Goal: Information Seeking & Learning: Learn about a topic

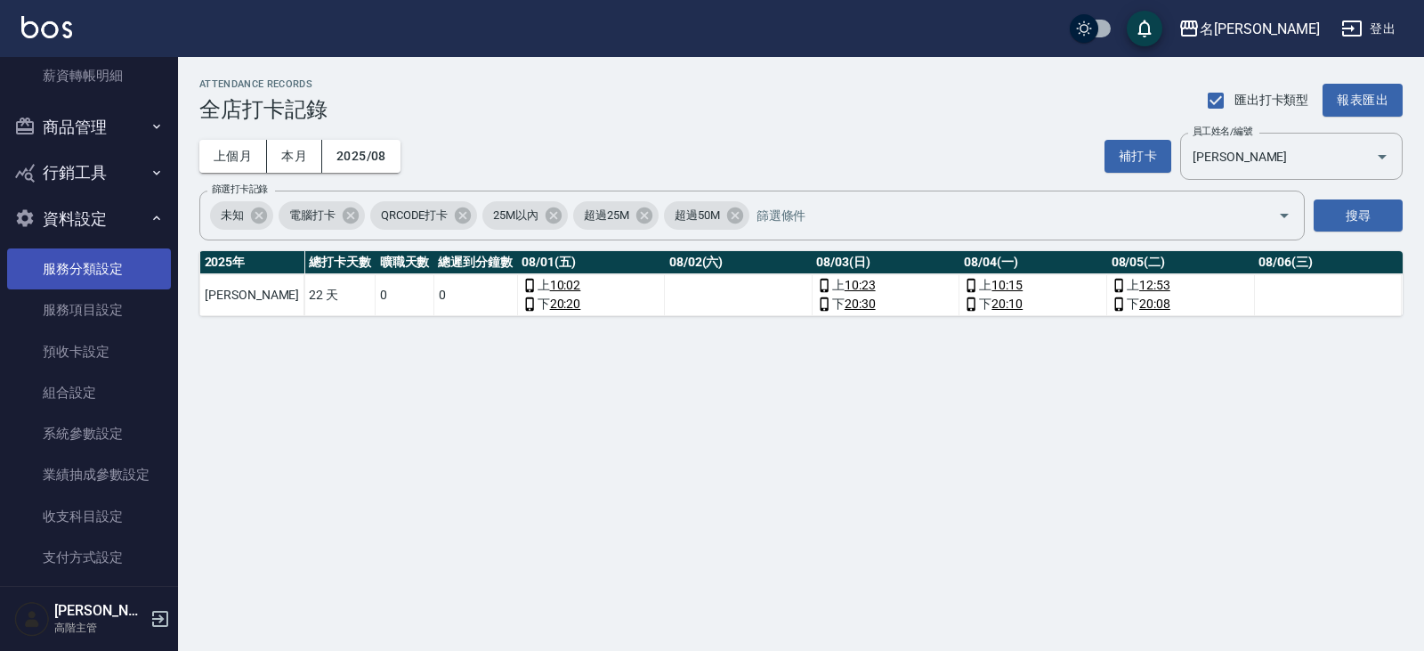
scroll to position [547, 0]
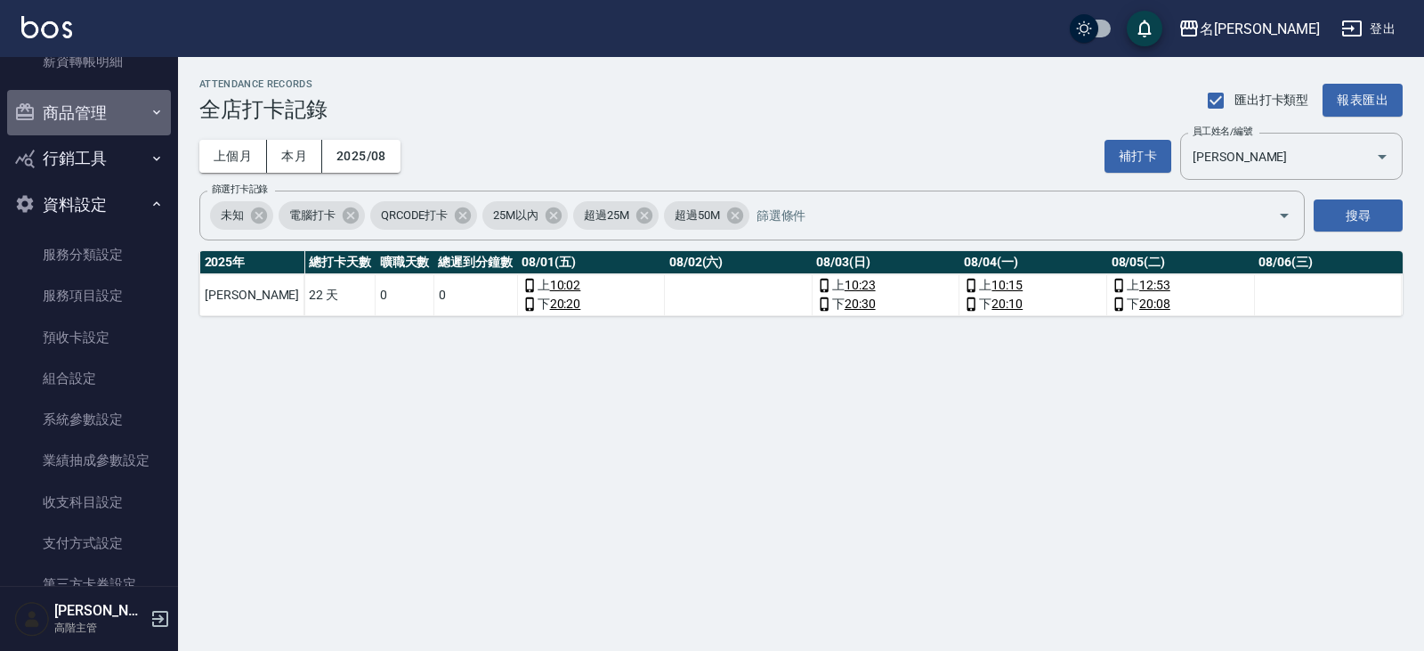
click at [90, 116] on button "商品管理" at bounding box center [89, 113] width 164 height 46
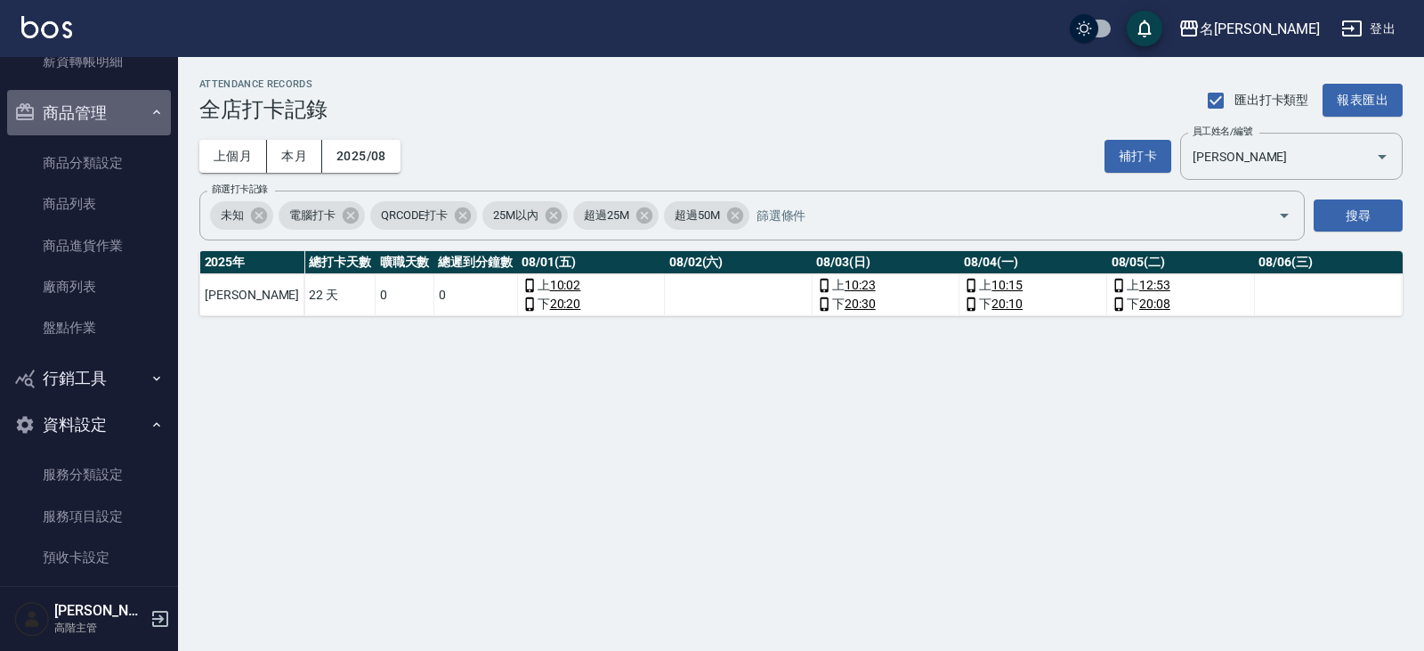
click at [90, 116] on button "商品管理" at bounding box center [89, 113] width 164 height 46
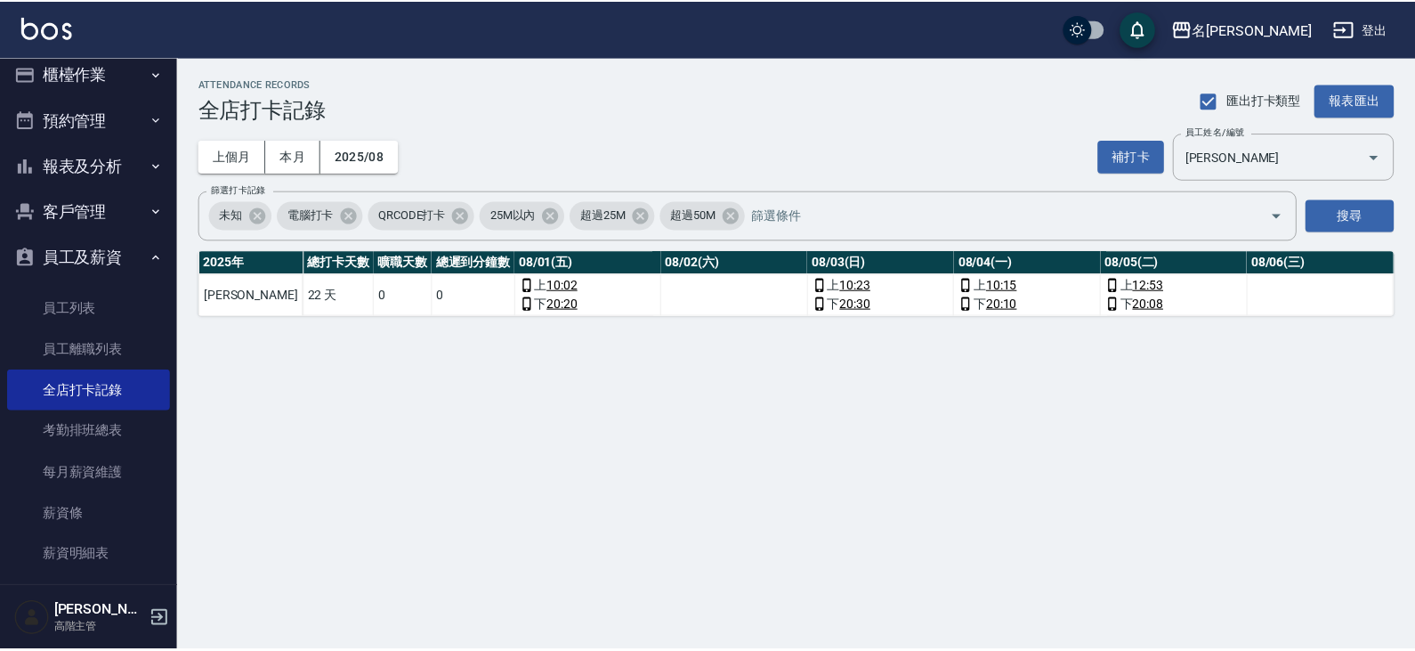
scroll to position [0, 0]
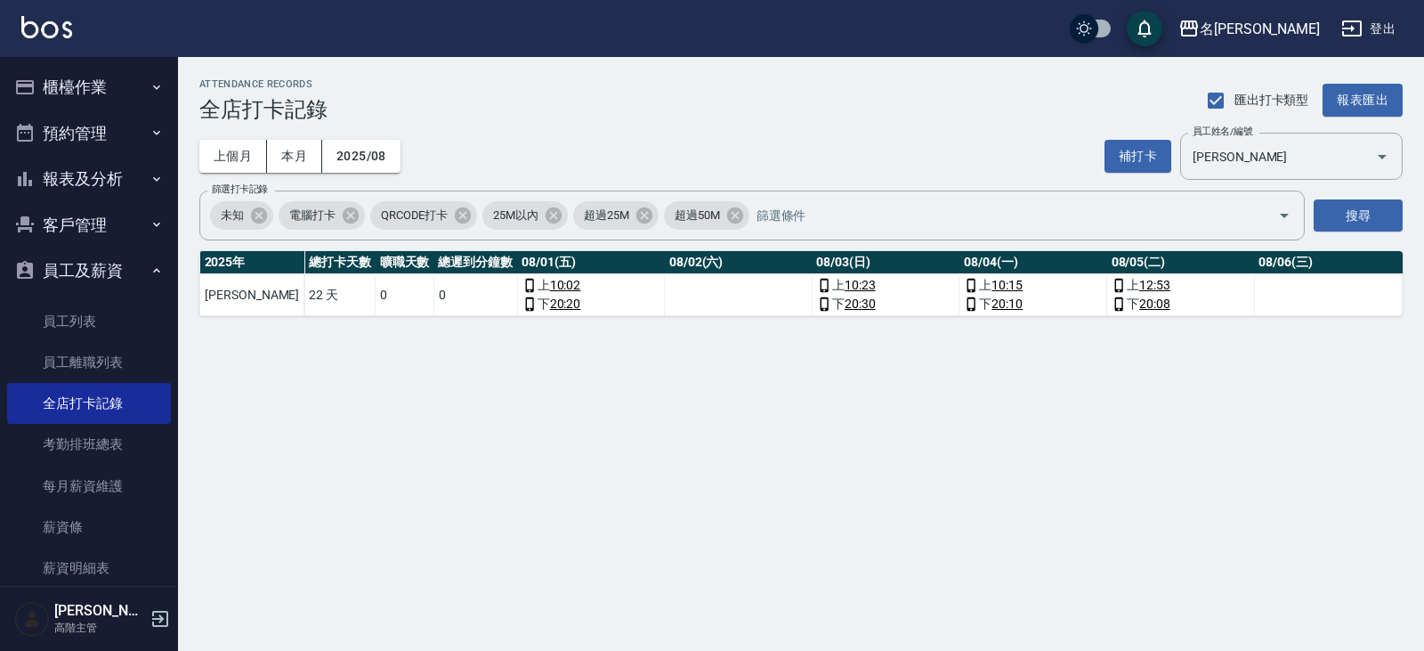
click at [101, 82] on button "櫃檯作業" at bounding box center [89, 87] width 164 height 46
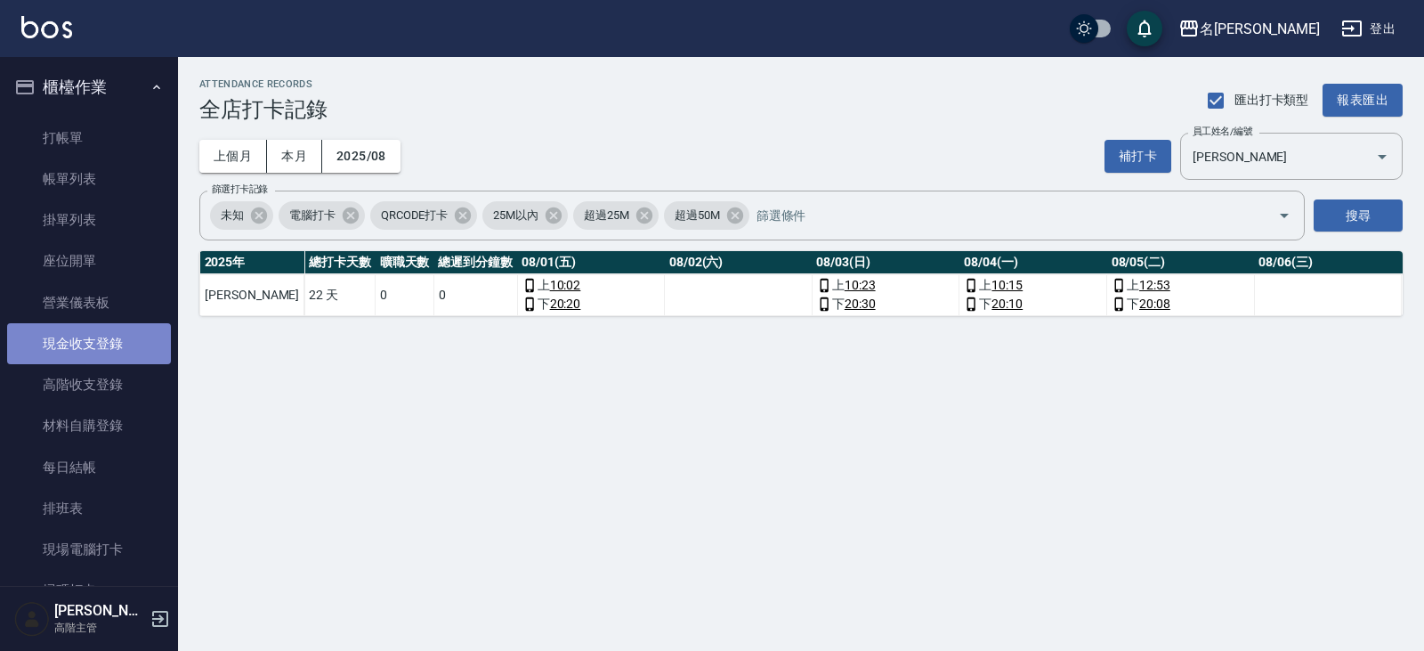
click at [93, 354] on link "現金收支登錄" at bounding box center [89, 343] width 164 height 41
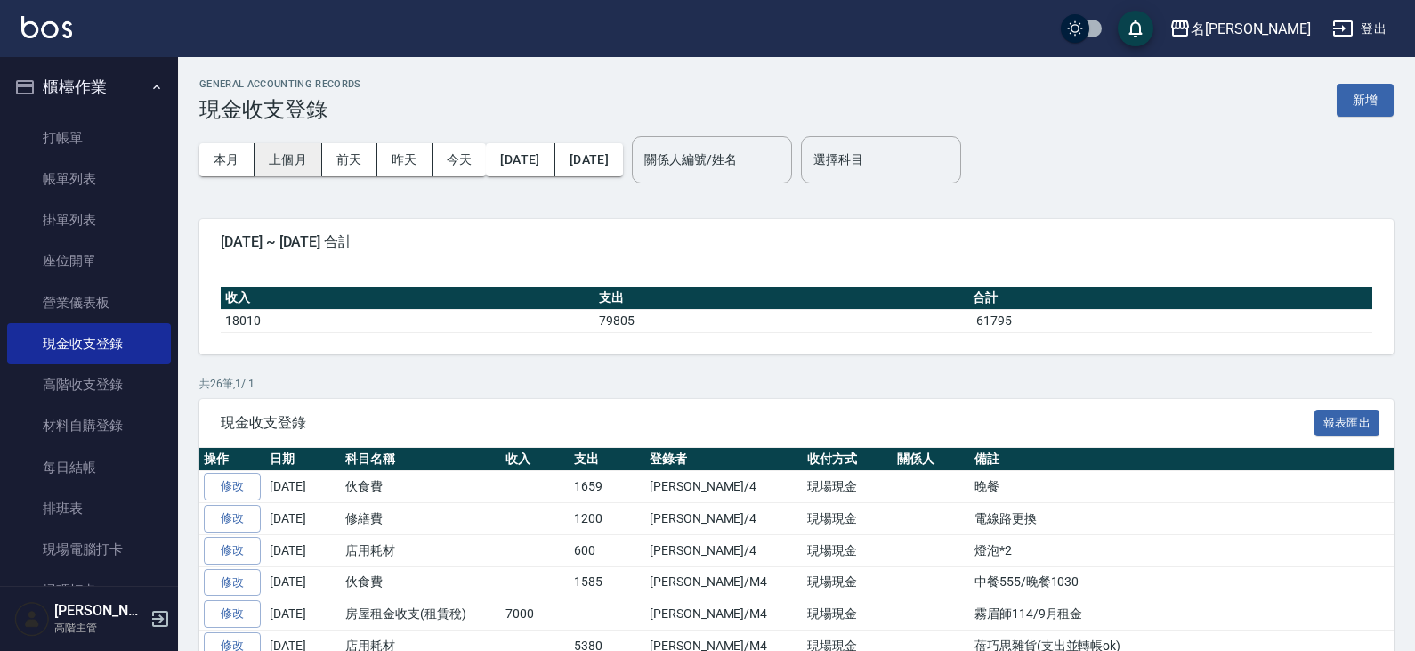
click at [285, 159] on button "上個月" at bounding box center [289, 159] width 68 height 33
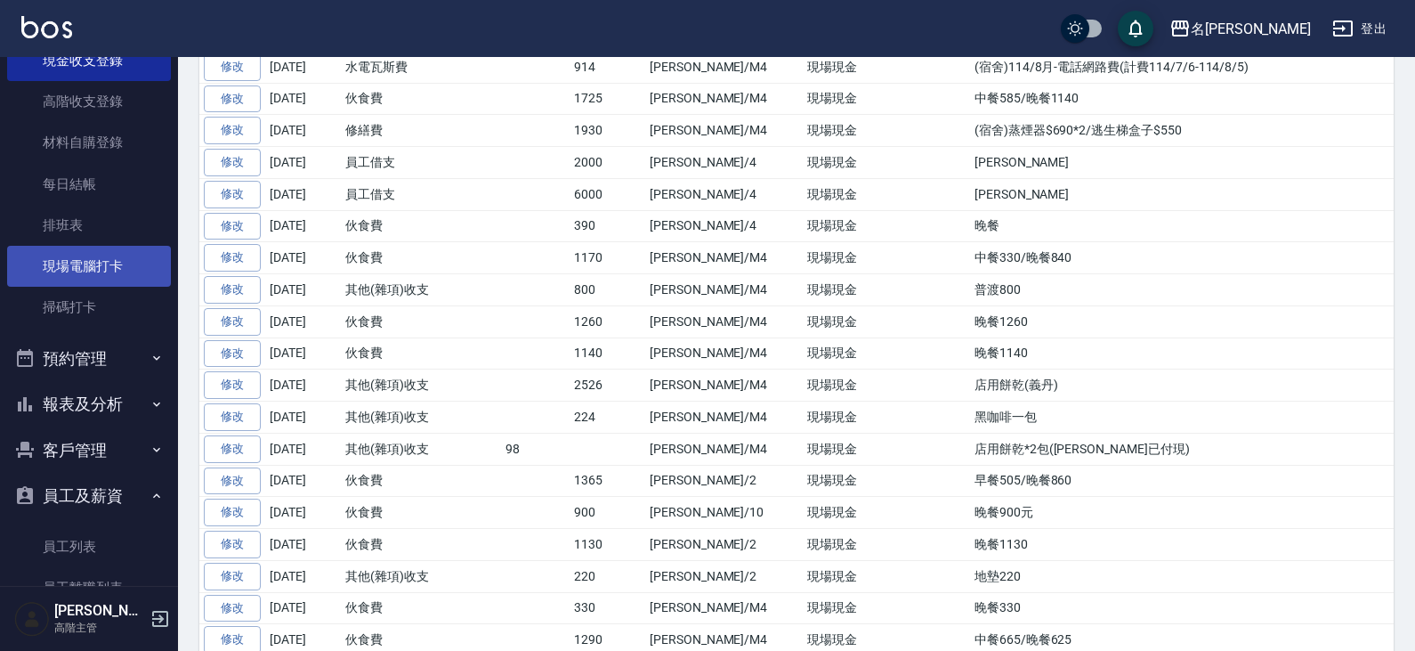
scroll to position [445, 0]
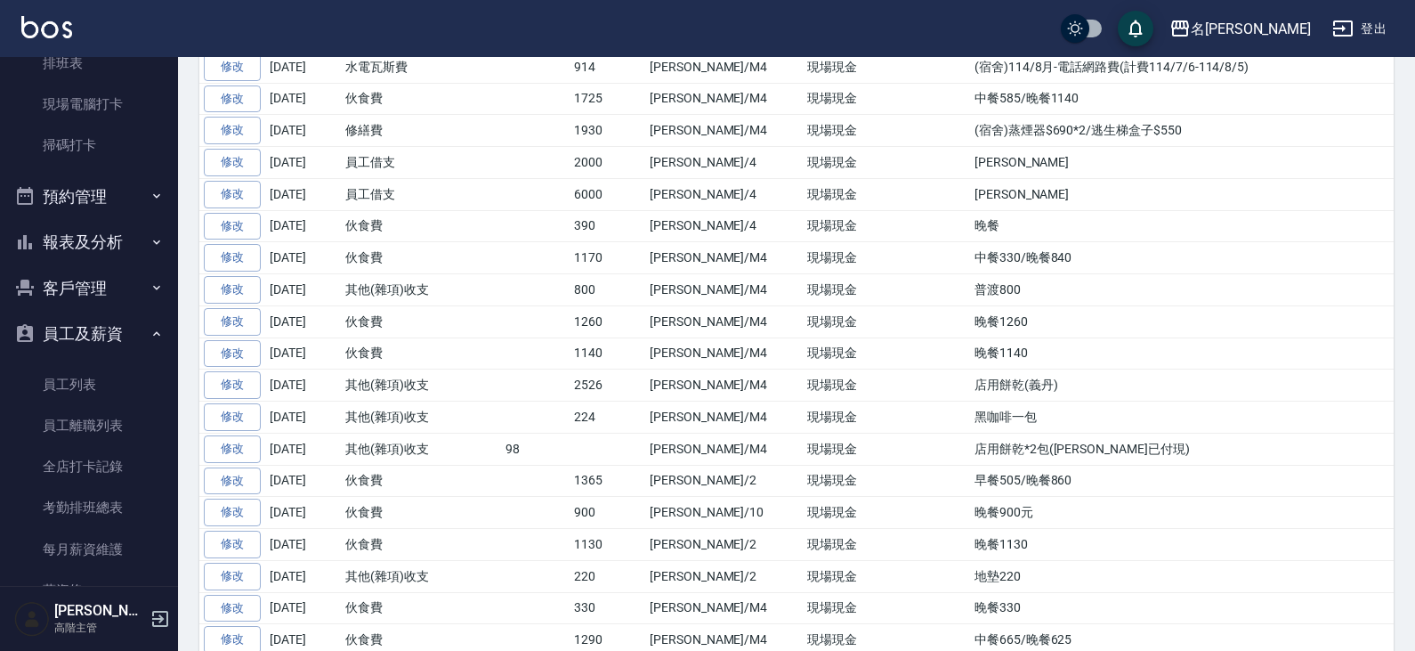
click at [87, 250] on button "報表及分析" at bounding box center [89, 242] width 164 height 46
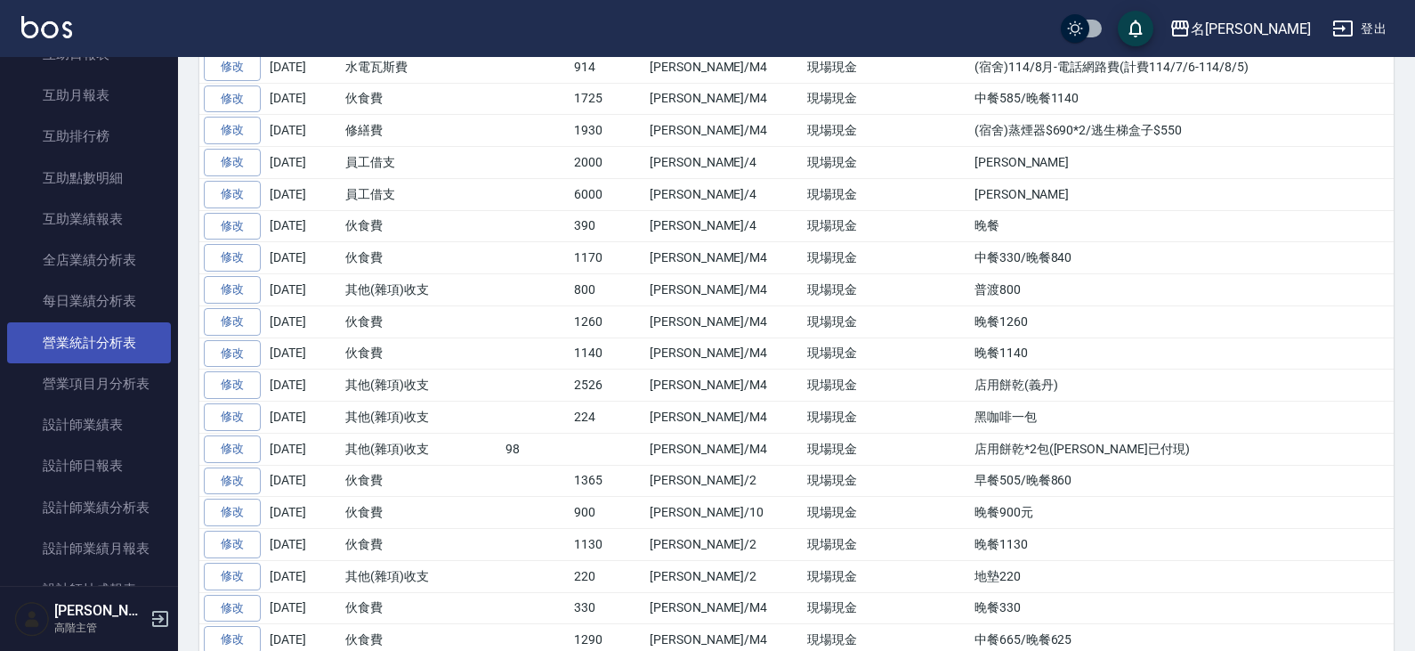
scroll to position [890, 0]
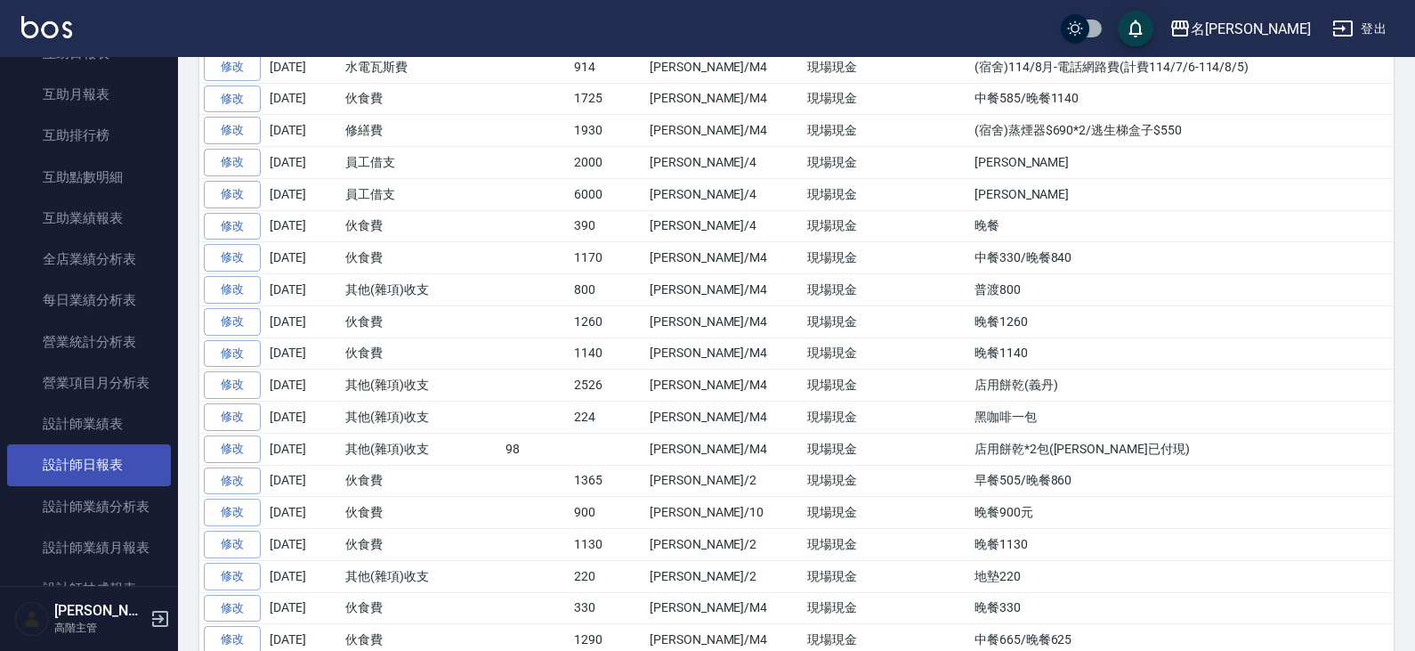
click at [94, 461] on link "設計師日報表" at bounding box center [89, 464] width 164 height 41
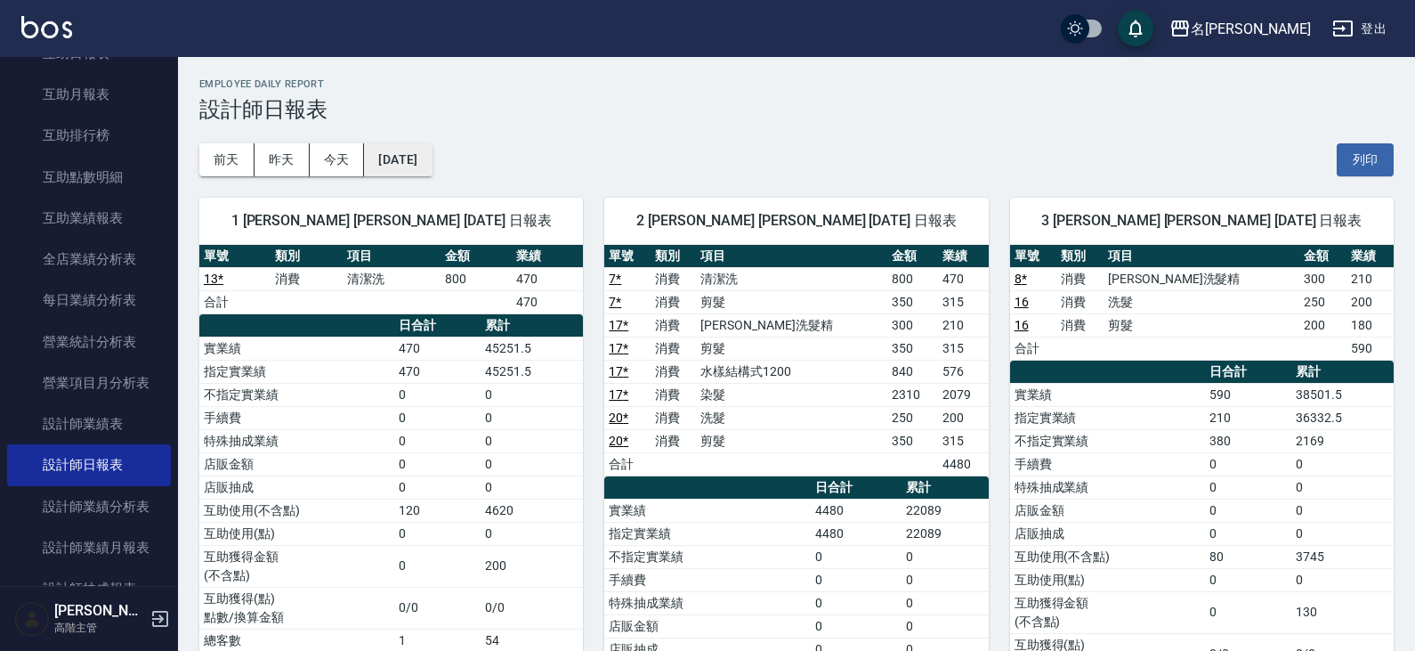
click at [418, 167] on button "[DATE]" at bounding box center [398, 159] width 68 height 33
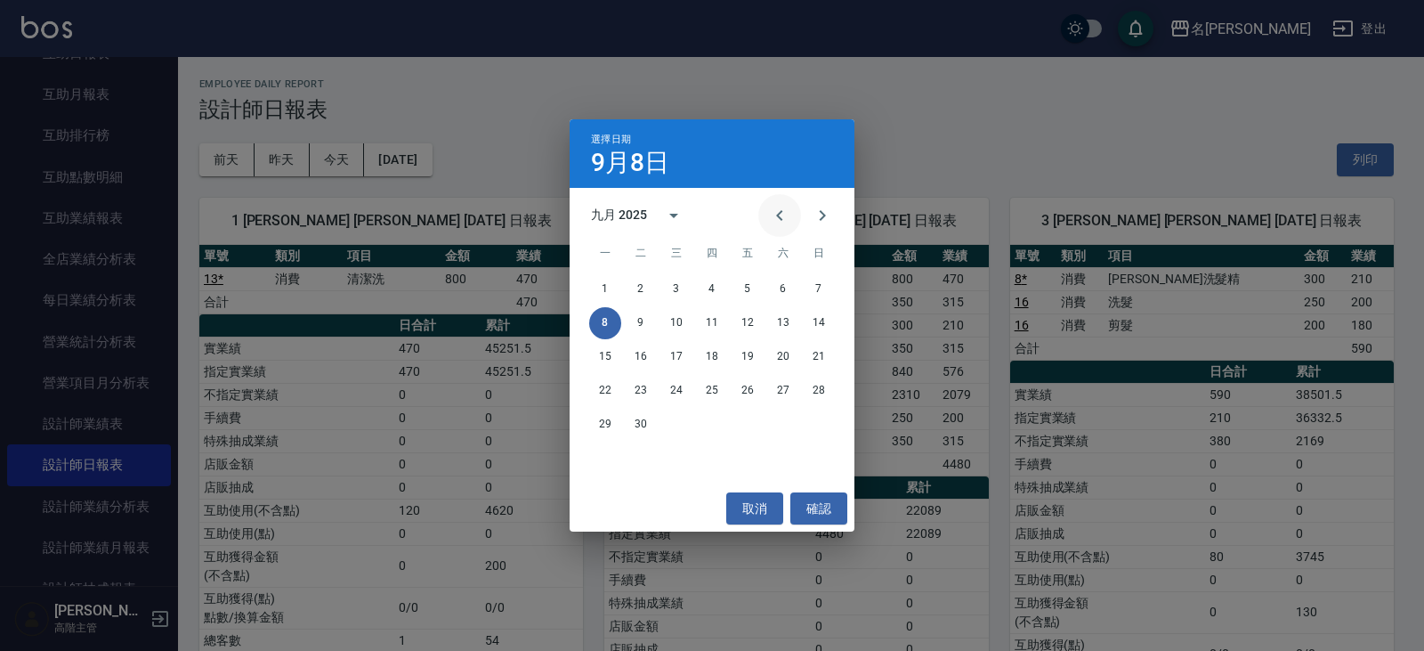
click at [776, 219] on icon "Previous month" at bounding box center [779, 215] width 21 height 21
click at [737, 323] on button "8" at bounding box center [748, 323] width 32 height 32
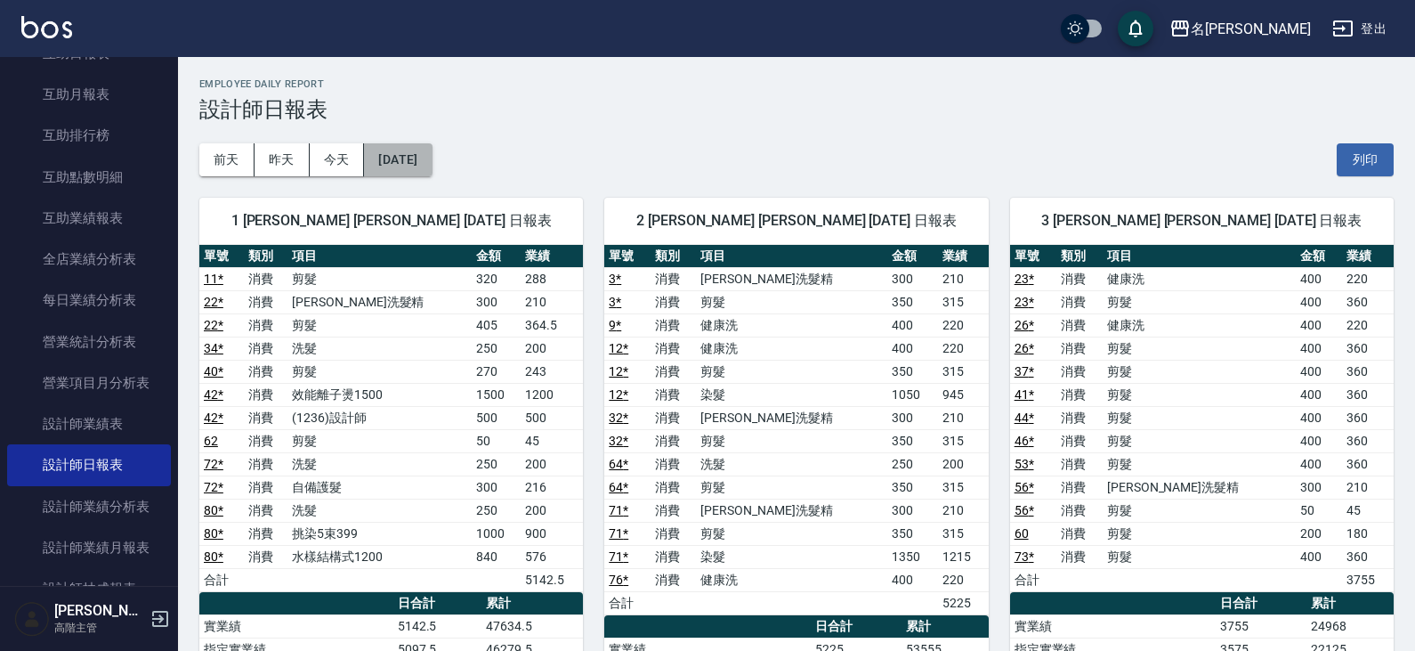
click at [431, 146] on button "[DATE]" at bounding box center [398, 159] width 68 height 33
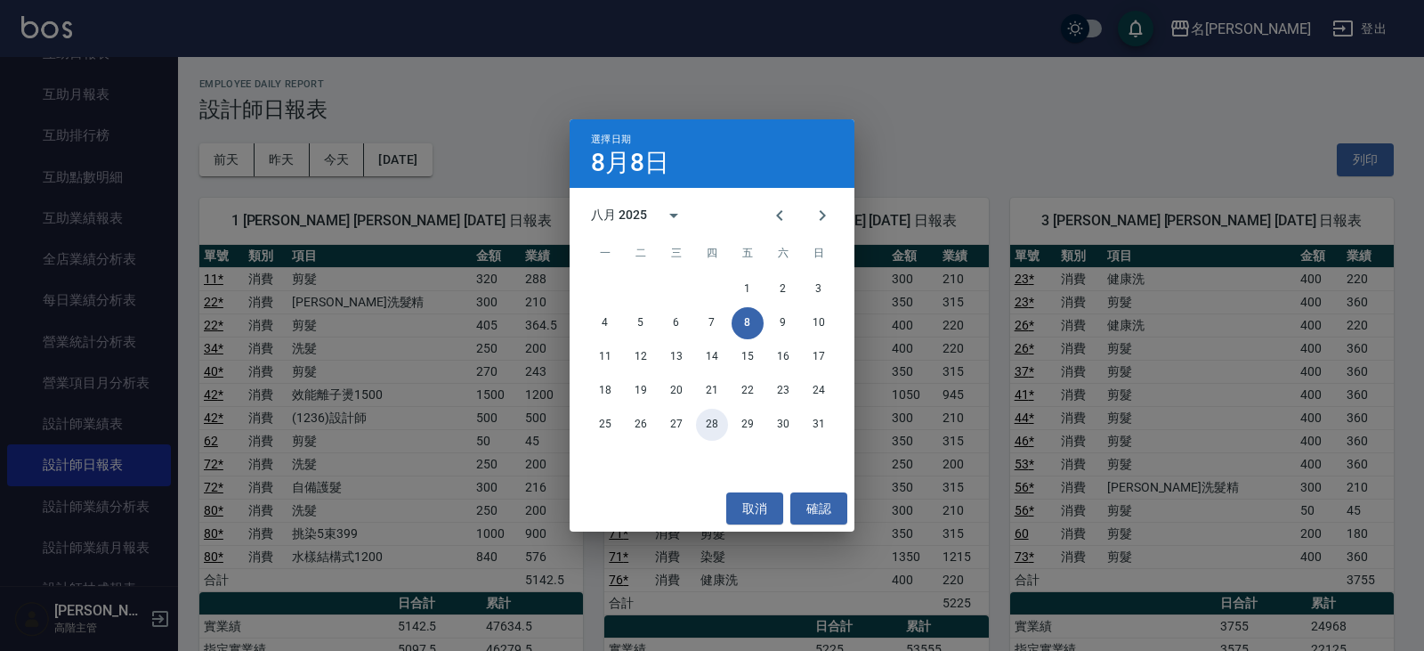
click at [714, 429] on button "28" at bounding box center [712, 425] width 32 height 32
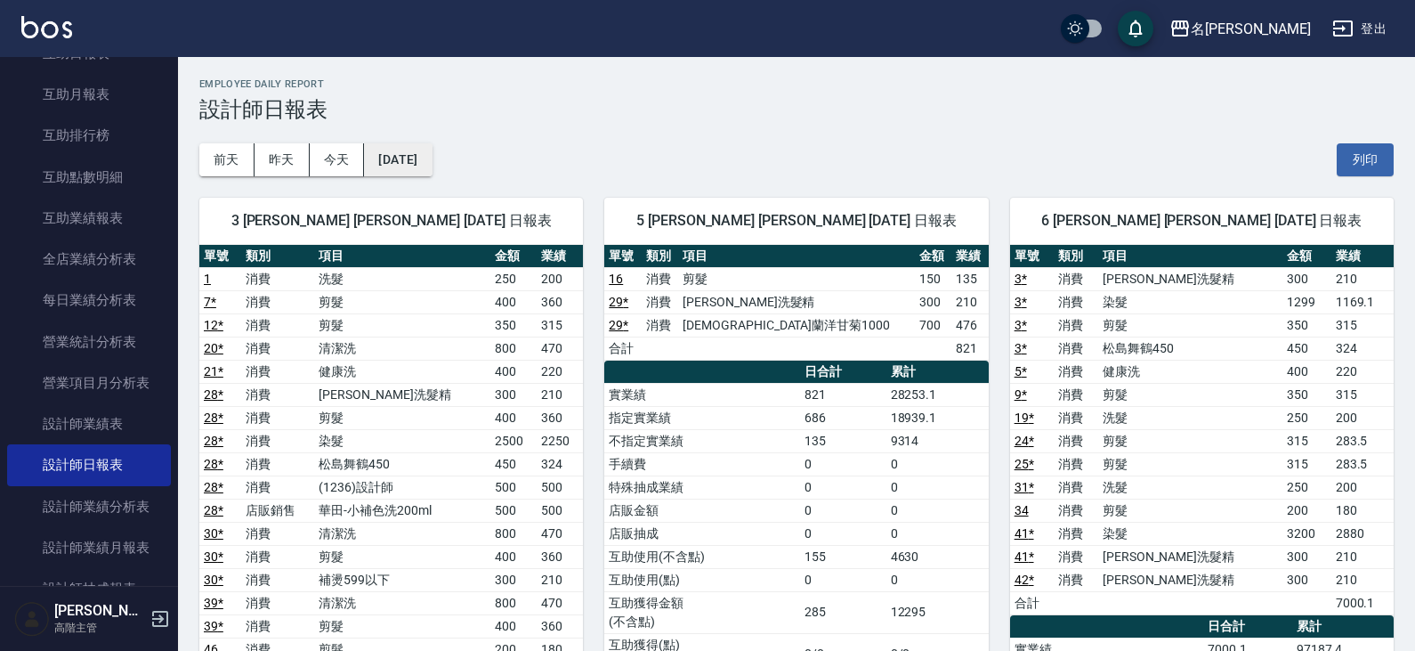
click at [426, 149] on button "[DATE]" at bounding box center [398, 159] width 68 height 33
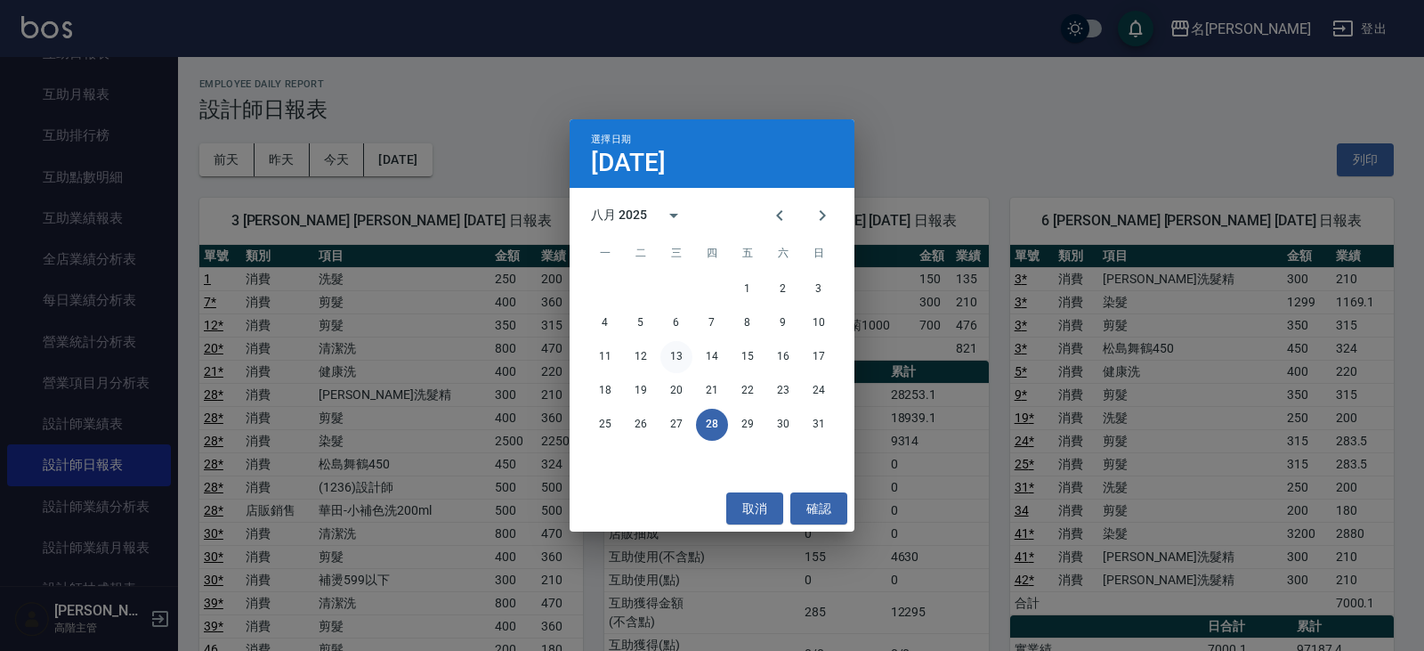
click at [680, 360] on button "13" at bounding box center [676, 357] width 32 height 32
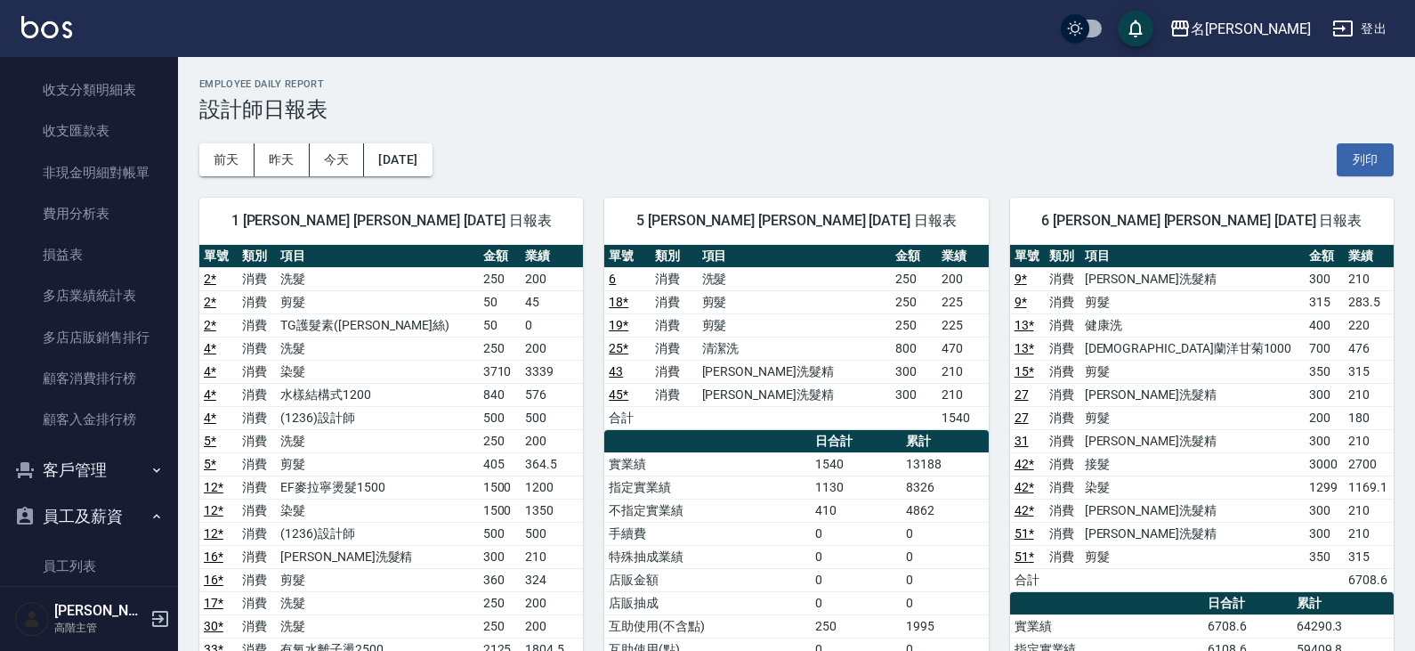
scroll to position [2314, 0]
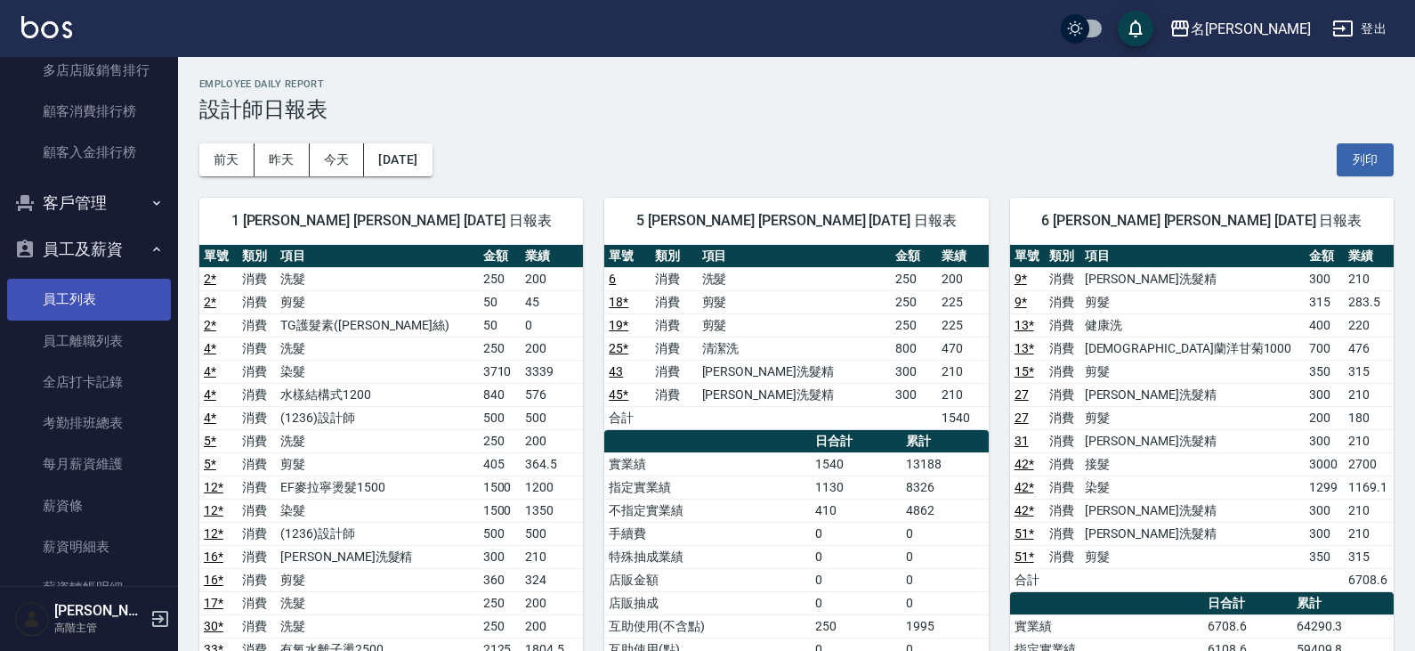
click at [71, 283] on link "員工列表" at bounding box center [89, 299] width 164 height 41
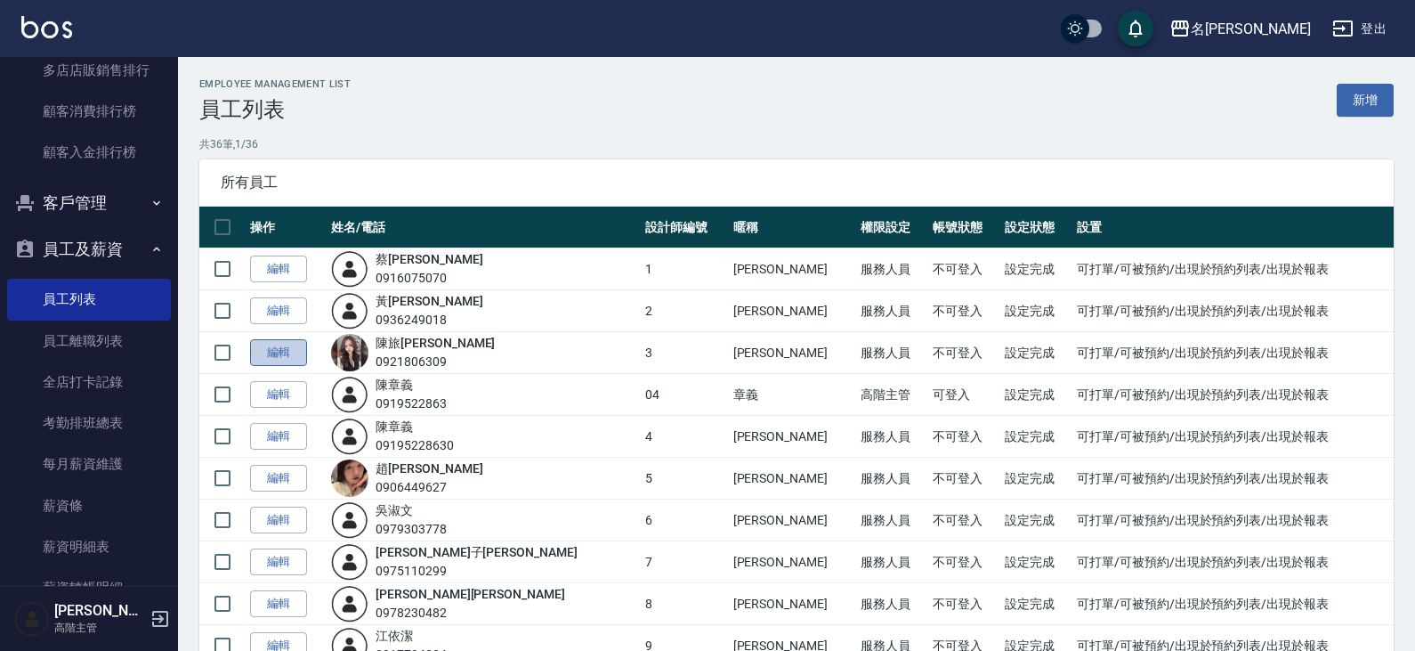
click at [280, 353] on link "編輯" at bounding box center [278, 353] width 57 height 28
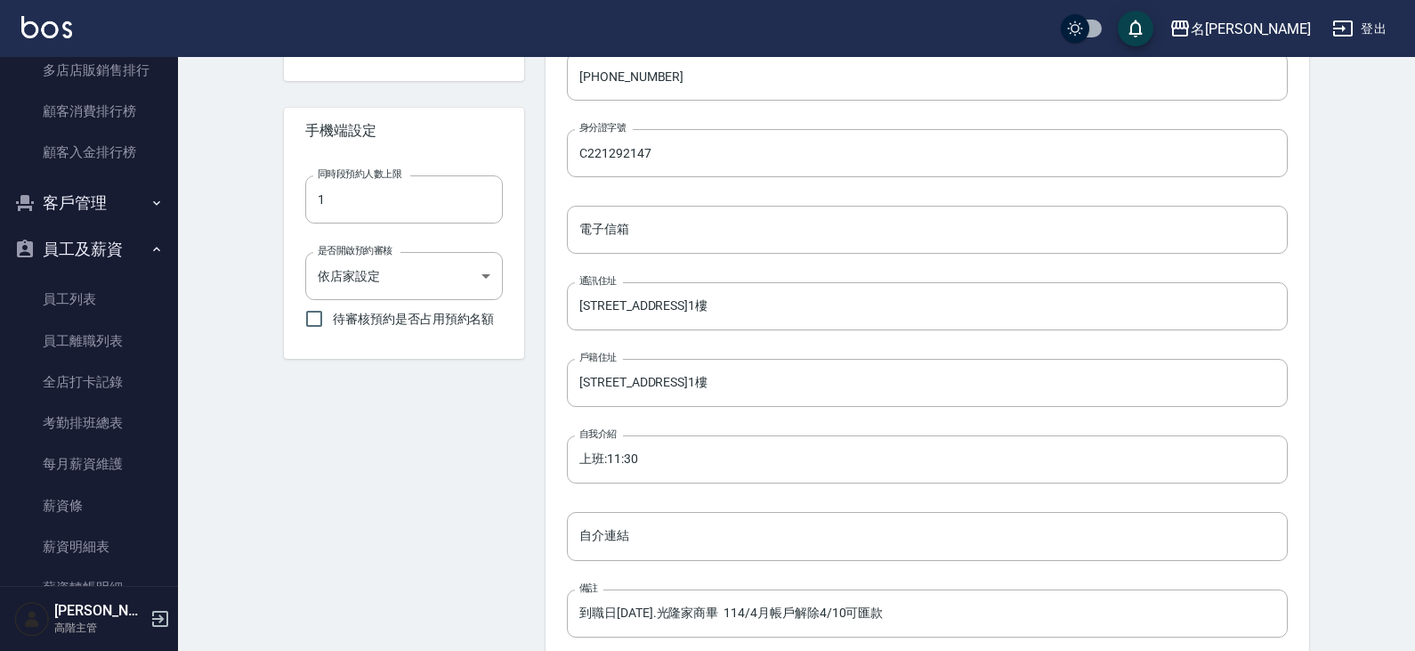
scroll to position [623, 0]
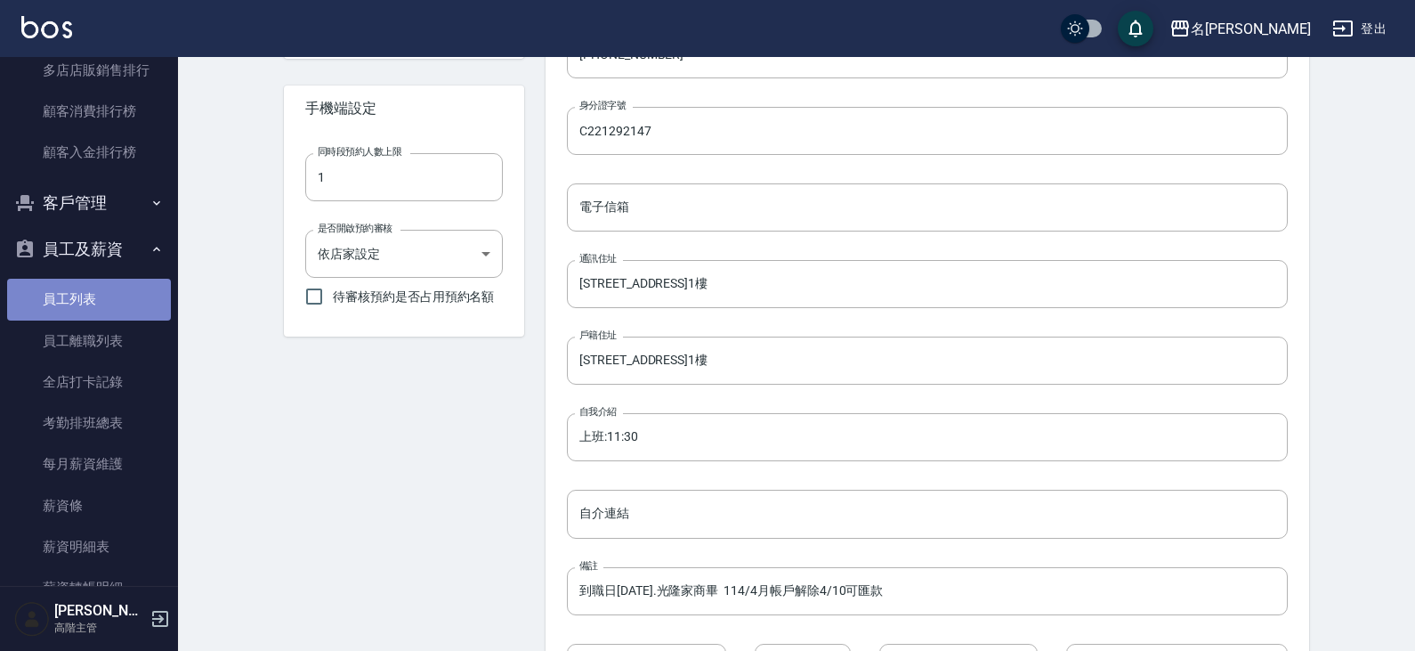
click at [100, 290] on link "員工列表" at bounding box center [89, 299] width 164 height 41
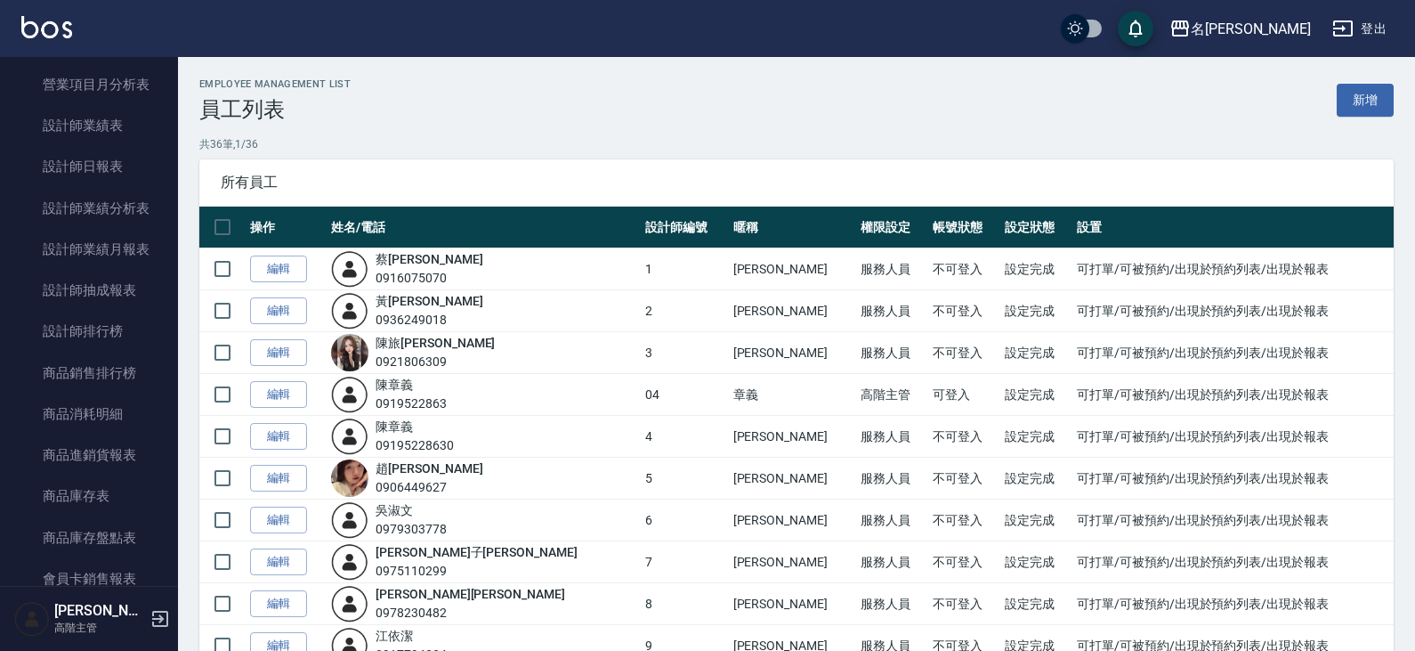
scroll to position [1157, 0]
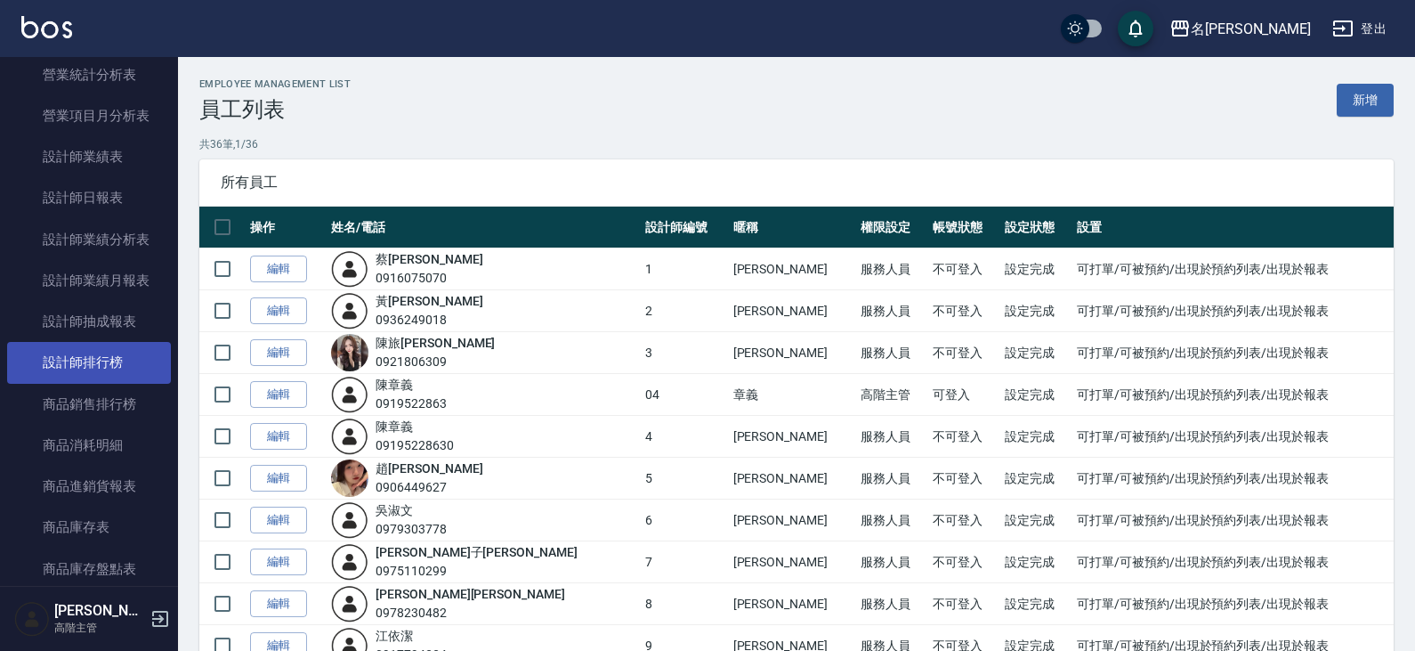
click at [77, 366] on link "設計師排行榜" at bounding box center [89, 362] width 164 height 41
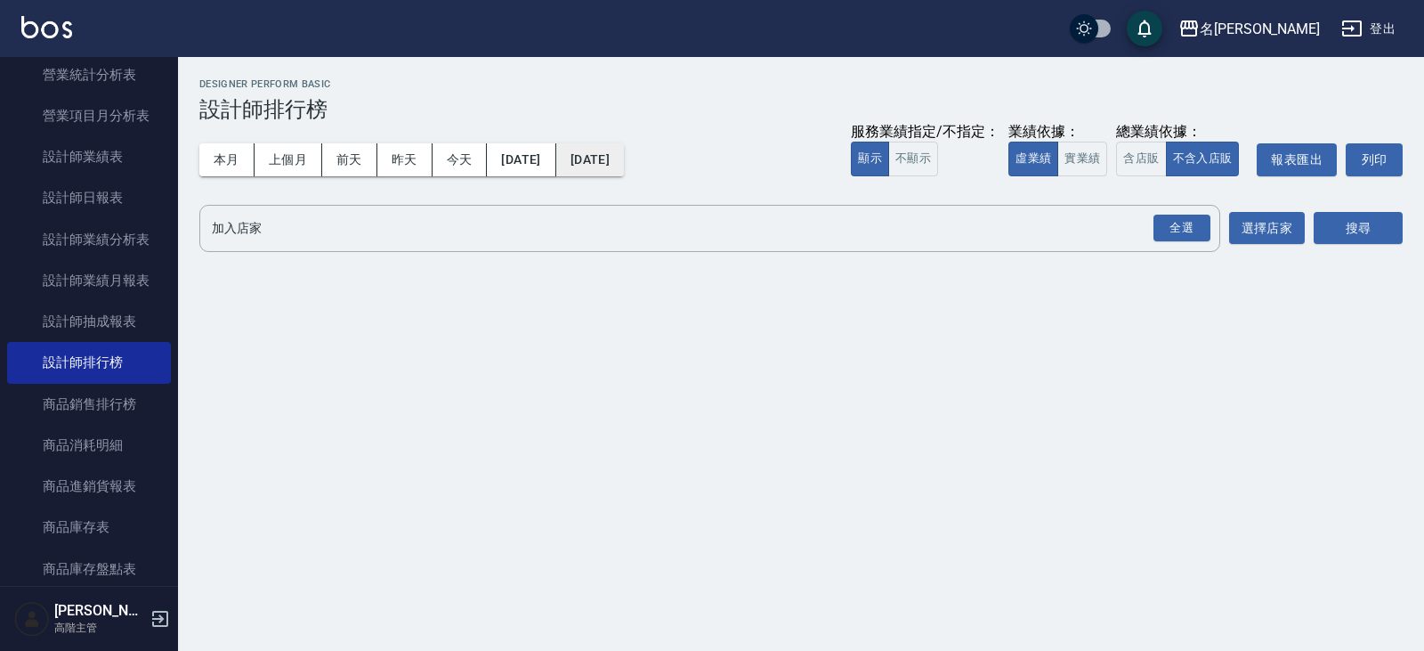
click at [624, 160] on button "[DATE]" at bounding box center [590, 159] width 68 height 33
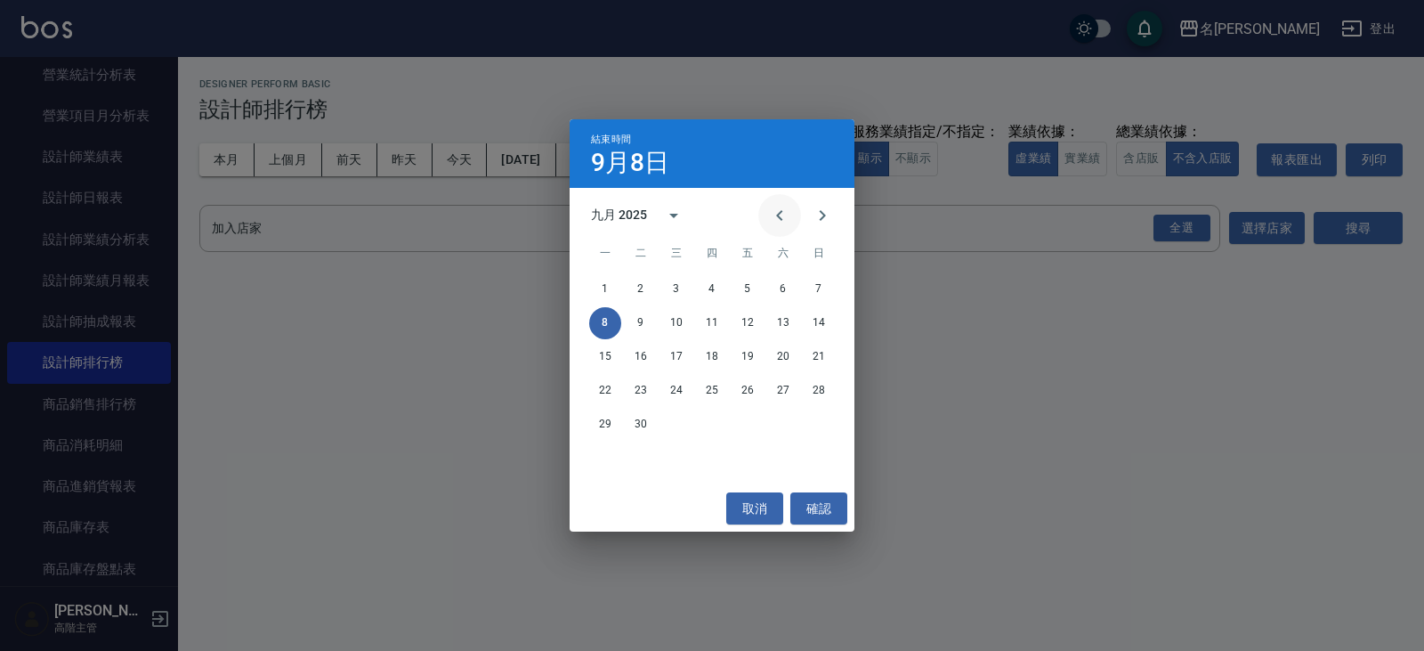
click at [787, 225] on icon "Previous month" at bounding box center [779, 215] width 21 height 21
click at [717, 429] on button "31" at bounding box center [712, 425] width 32 height 32
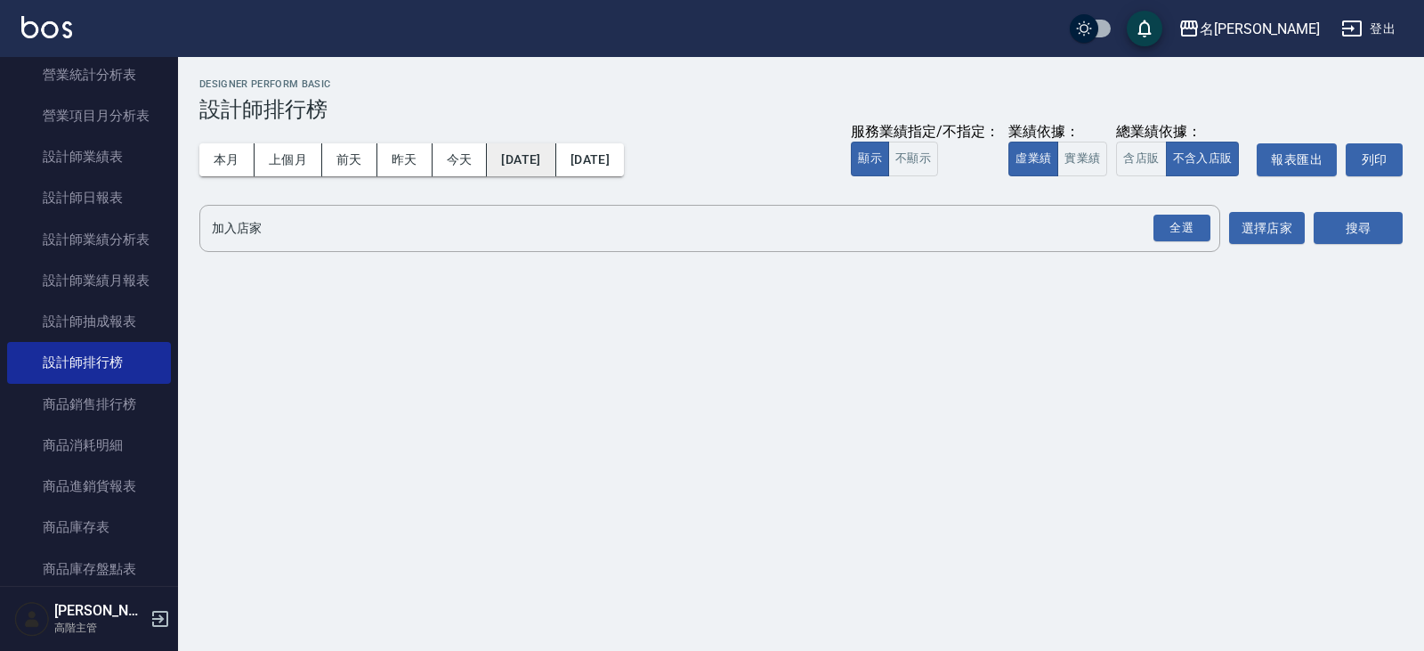
click at [545, 155] on button "[DATE]" at bounding box center [521, 159] width 69 height 33
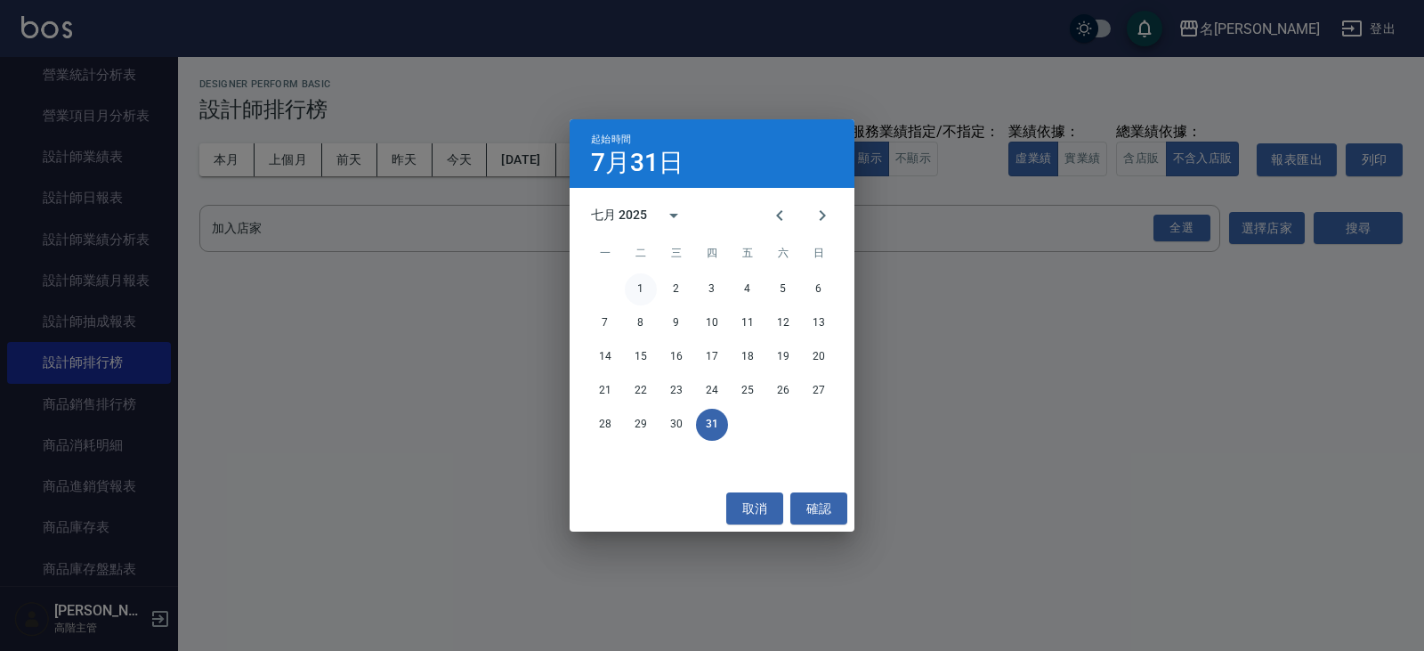
click at [638, 289] on button "1" at bounding box center [641, 289] width 32 height 32
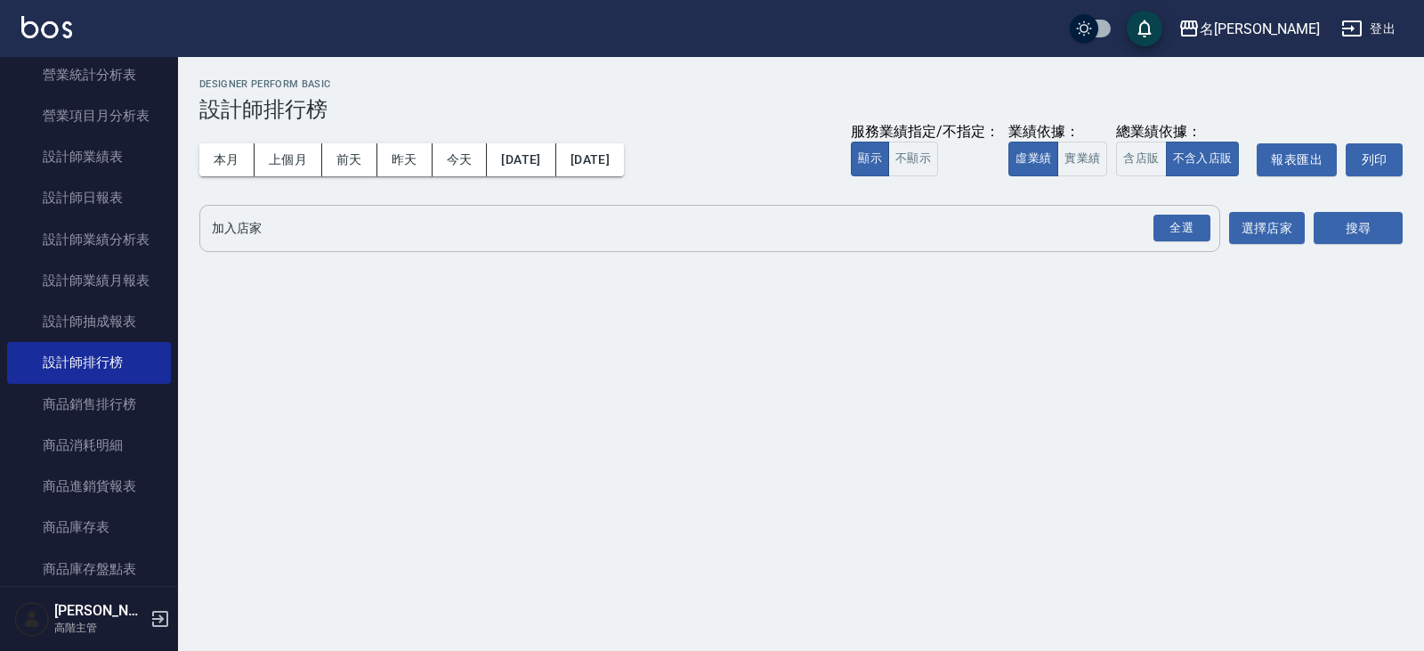
click at [406, 222] on input "加入店家" at bounding box center [696, 228] width 978 height 31
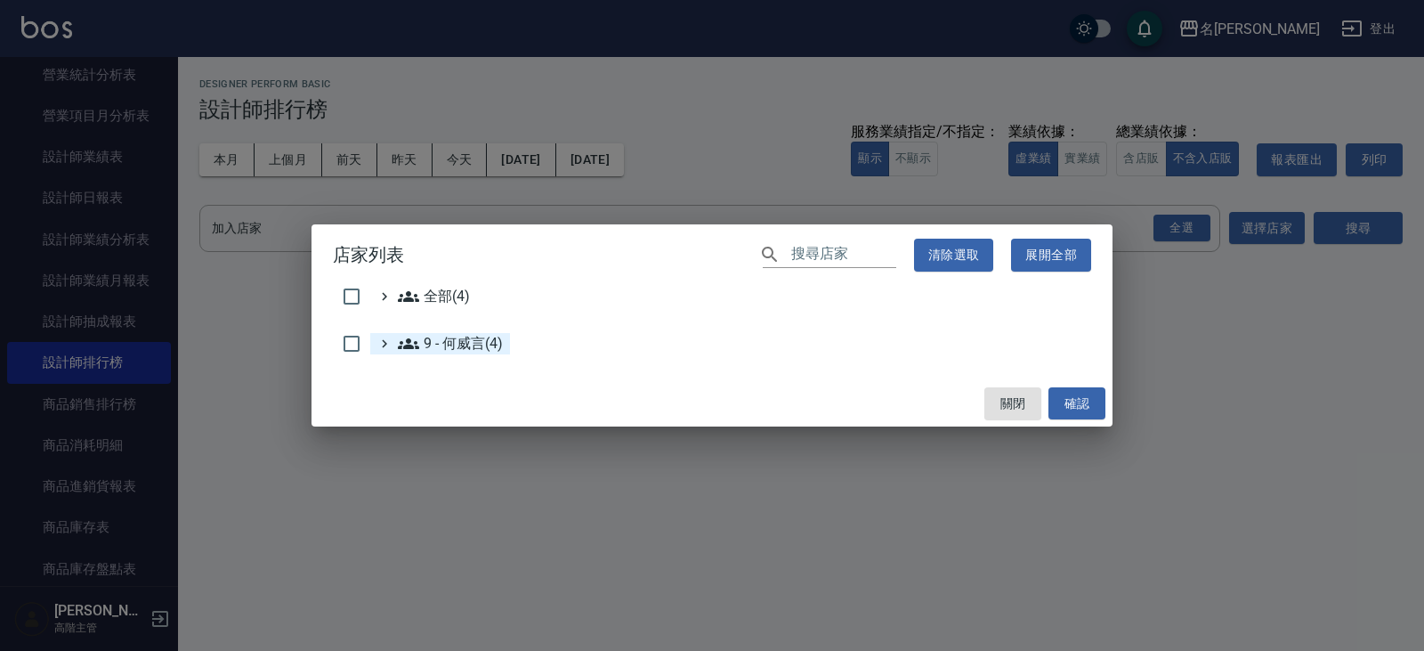
click at [461, 351] on 何威言\(4\) "9 - 何威言(4)" at bounding box center [450, 343] width 105 height 21
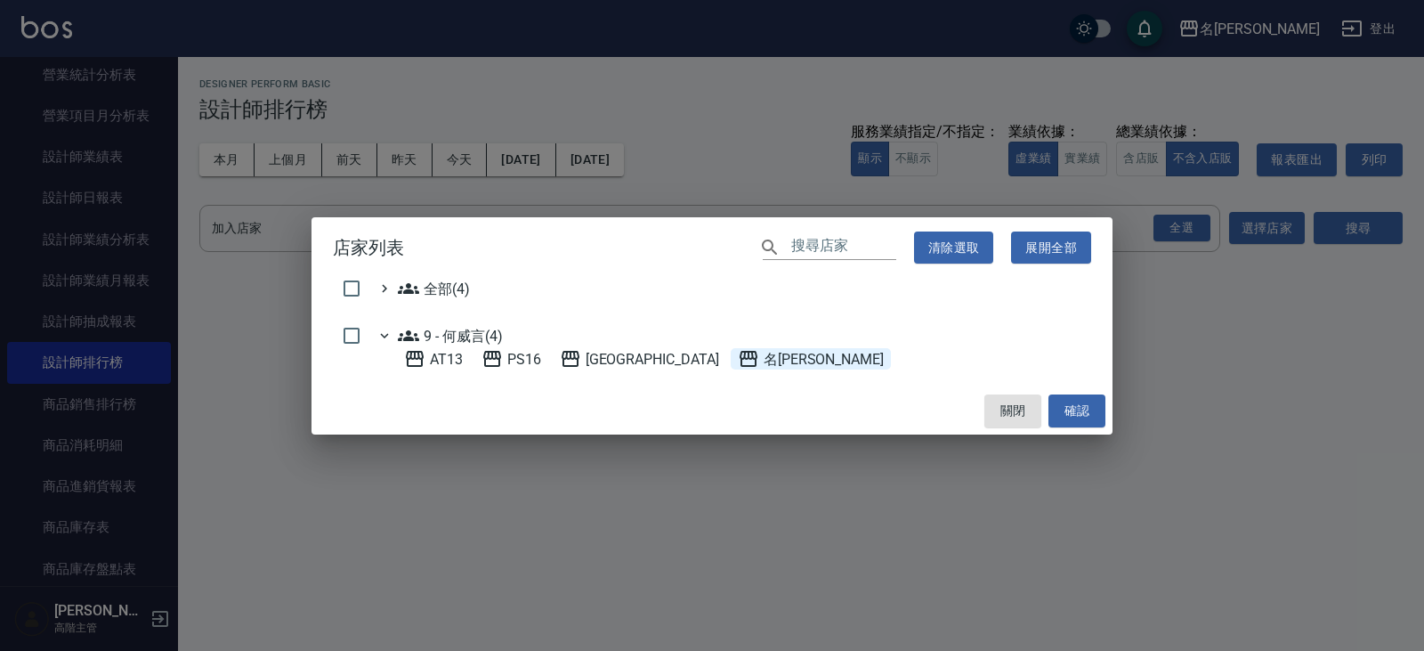
click at [738, 363] on span "名[PERSON_NAME]" at bounding box center [811, 358] width 146 height 21
click at [1096, 405] on button "確認" at bounding box center [1076, 410] width 57 height 33
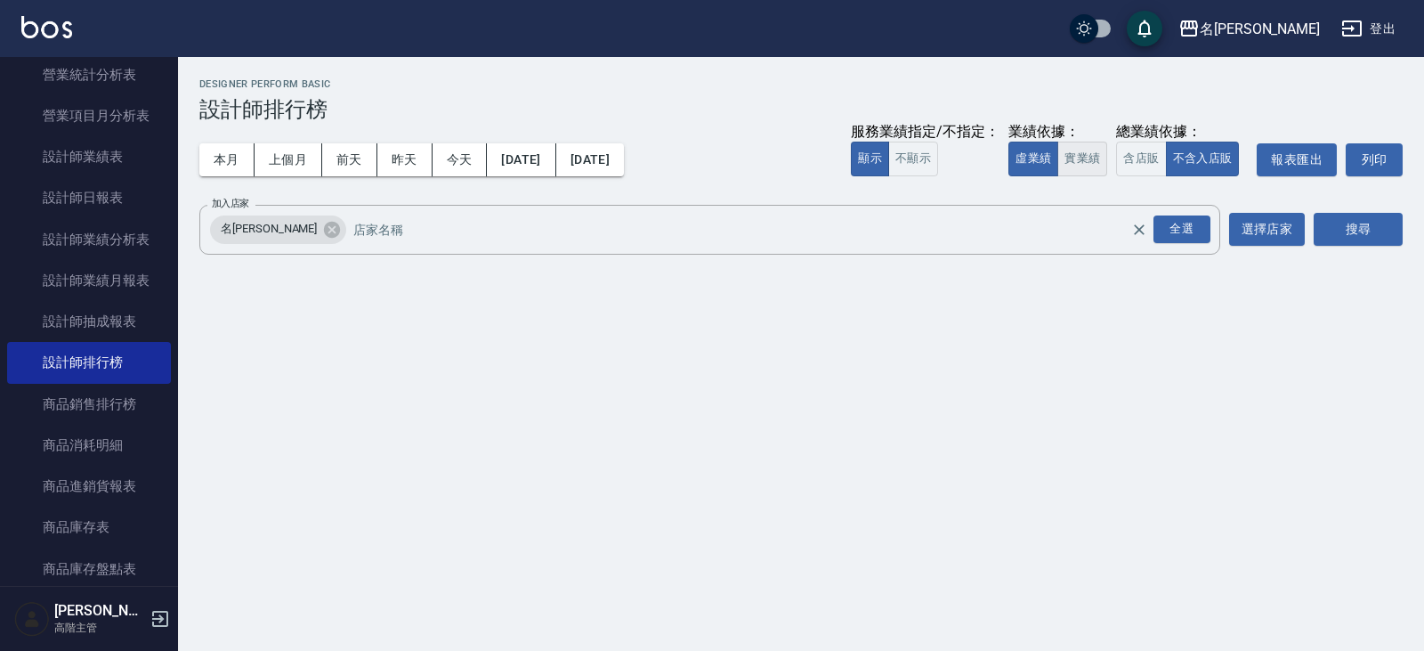
click at [1079, 164] on button "實業績" at bounding box center [1082, 159] width 50 height 35
click at [1377, 226] on button "搜尋" at bounding box center [1358, 229] width 89 height 33
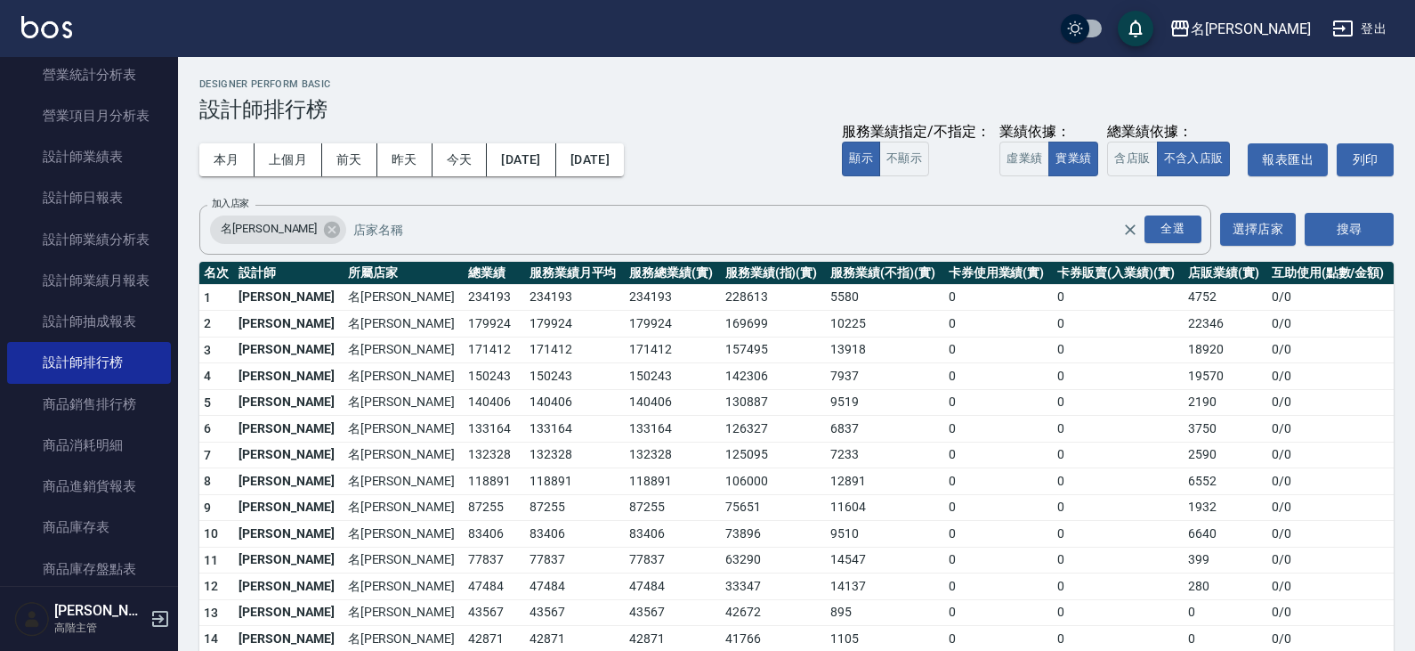
scroll to position [89, 0]
